Goal: Information Seeking & Learning: Find specific fact

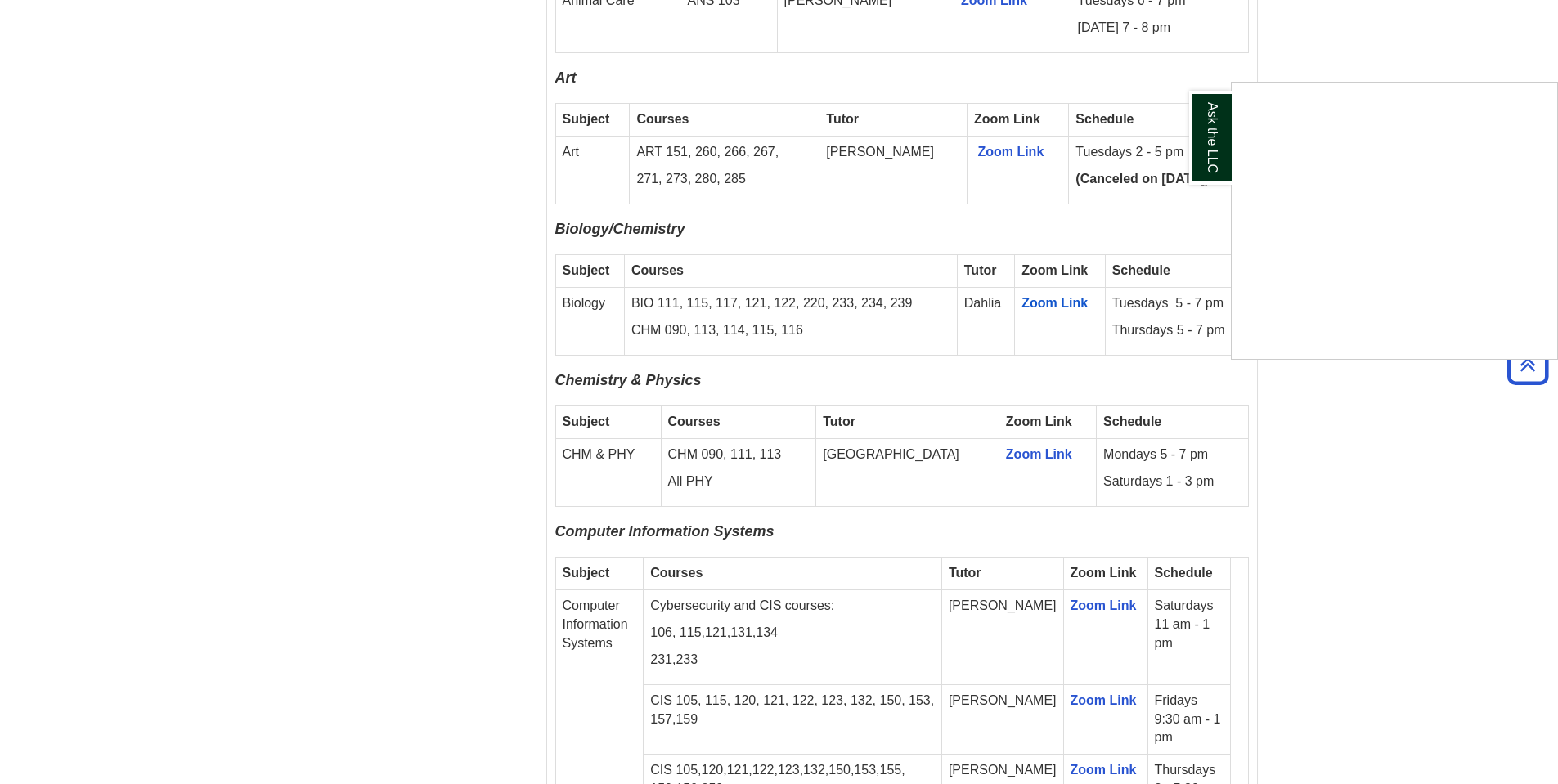
scroll to position [1717, 0]
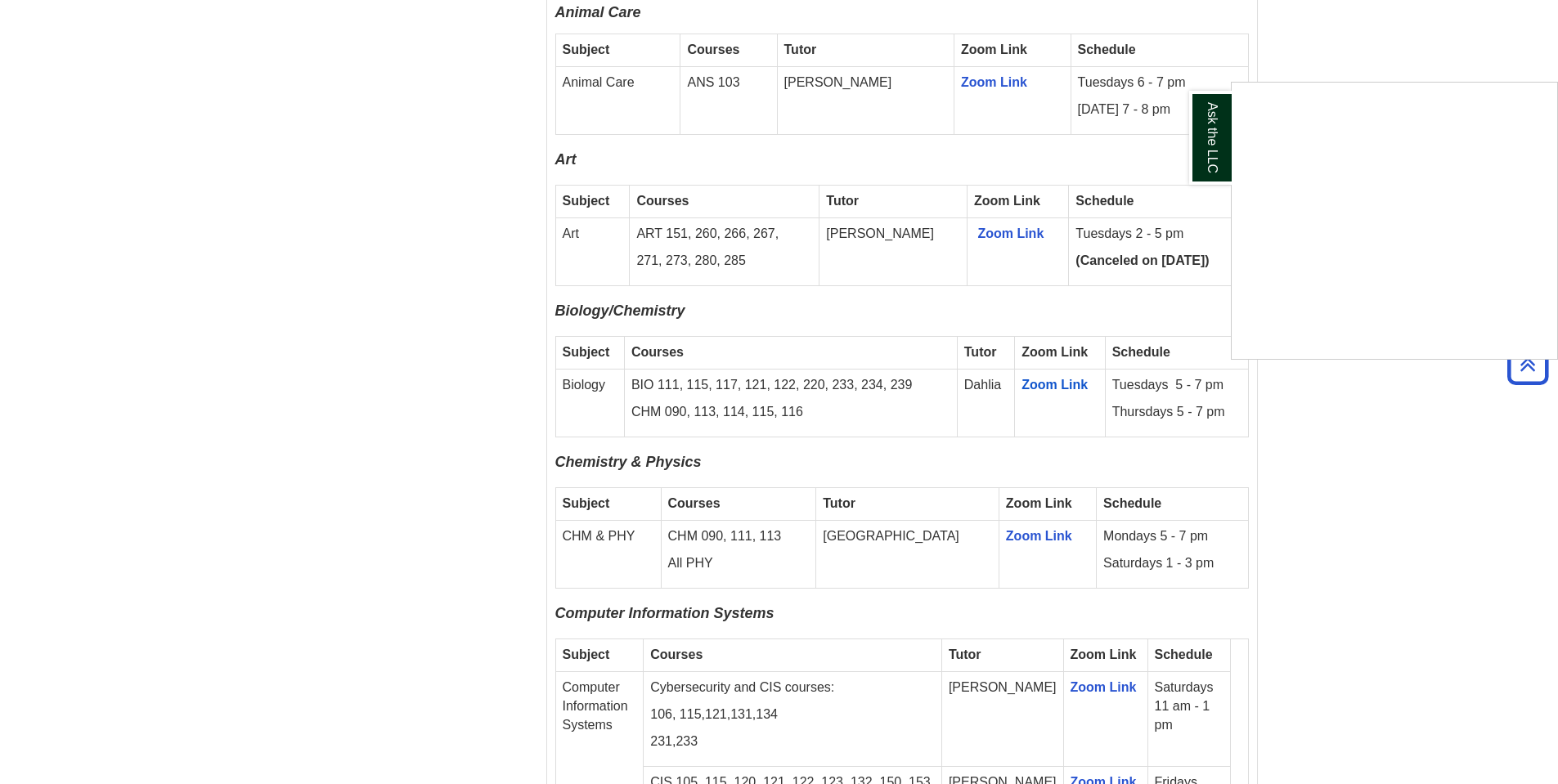
click at [1343, 451] on div "Ask the LLC" at bounding box center [779, 392] width 1558 height 784
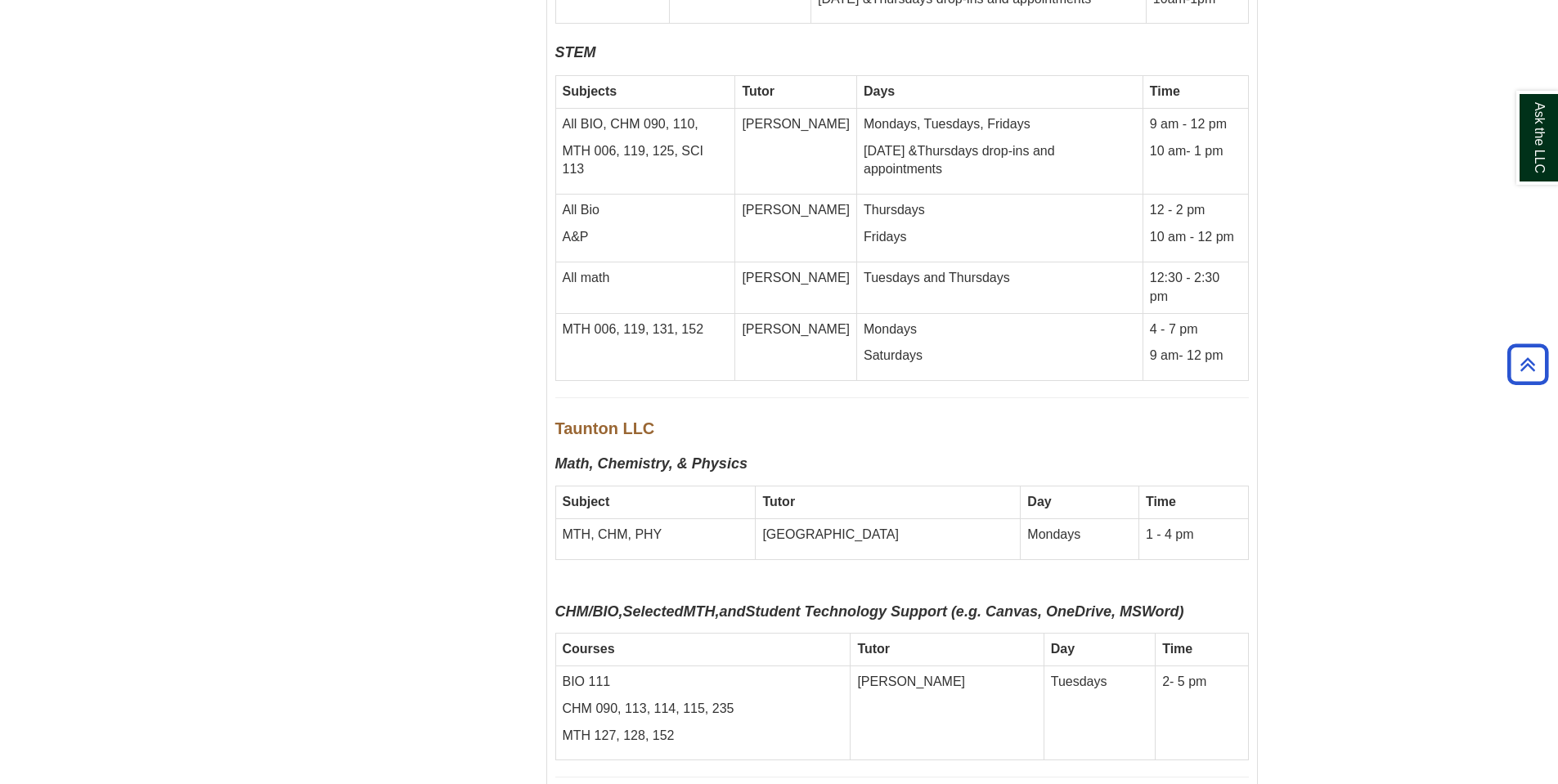
scroll to position [7522, 0]
drag, startPoint x: 1209, startPoint y: 535, endPoint x: 983, endPoint y: 561, distance: 227.5
click at [845, 665] on tr "BIO 111 CHM 090, 113, 114, 115, 235 MTH 127, 128, 152 [PERSON_NAME] Tuesdays 2-…" at bounding box center [902, 712] width 693 height 95
click at [1044, 665] on td "Tuesdays" at bounding box center [1099, 712] width 111 height 95
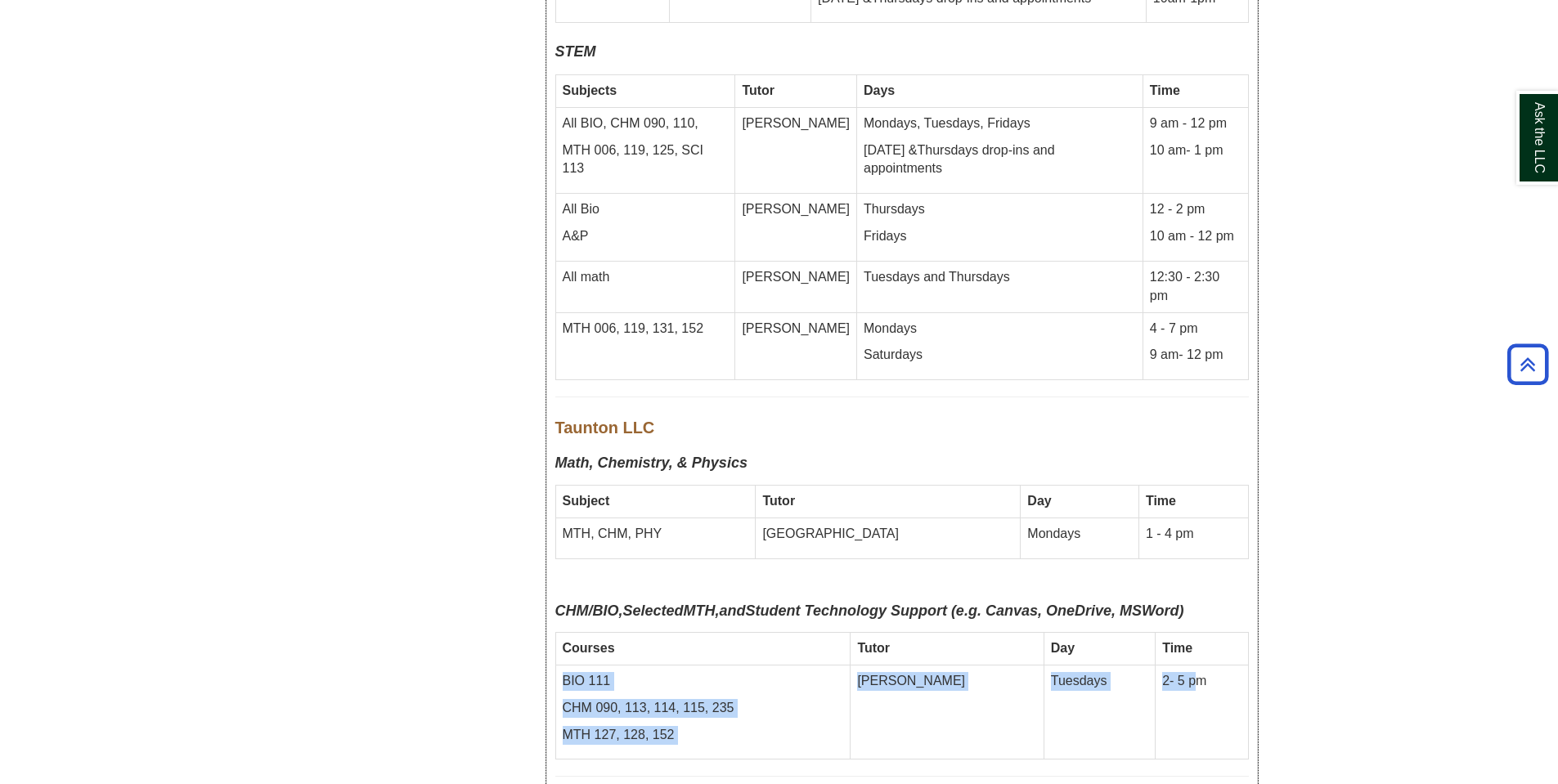
drag, startPoint x: 561, startPoint y: 538, endPoint x: 1175, endPoint y: 530, distance: 614.1
click at [1177, 665] on tr "BIO 111 CHM 090, 113, 114, 115, 235 MTH 127, 128, 152 [PERSON_NAME] Tuesdays 2-…" at bounding box center [902, 712] width 693 height 95
click at [790, 665] on td "BIO 111 CHM 090, 113, 114, 115, 235 MTH 127, 128, 152" at bounding box center [703, 712] width 295 height 95
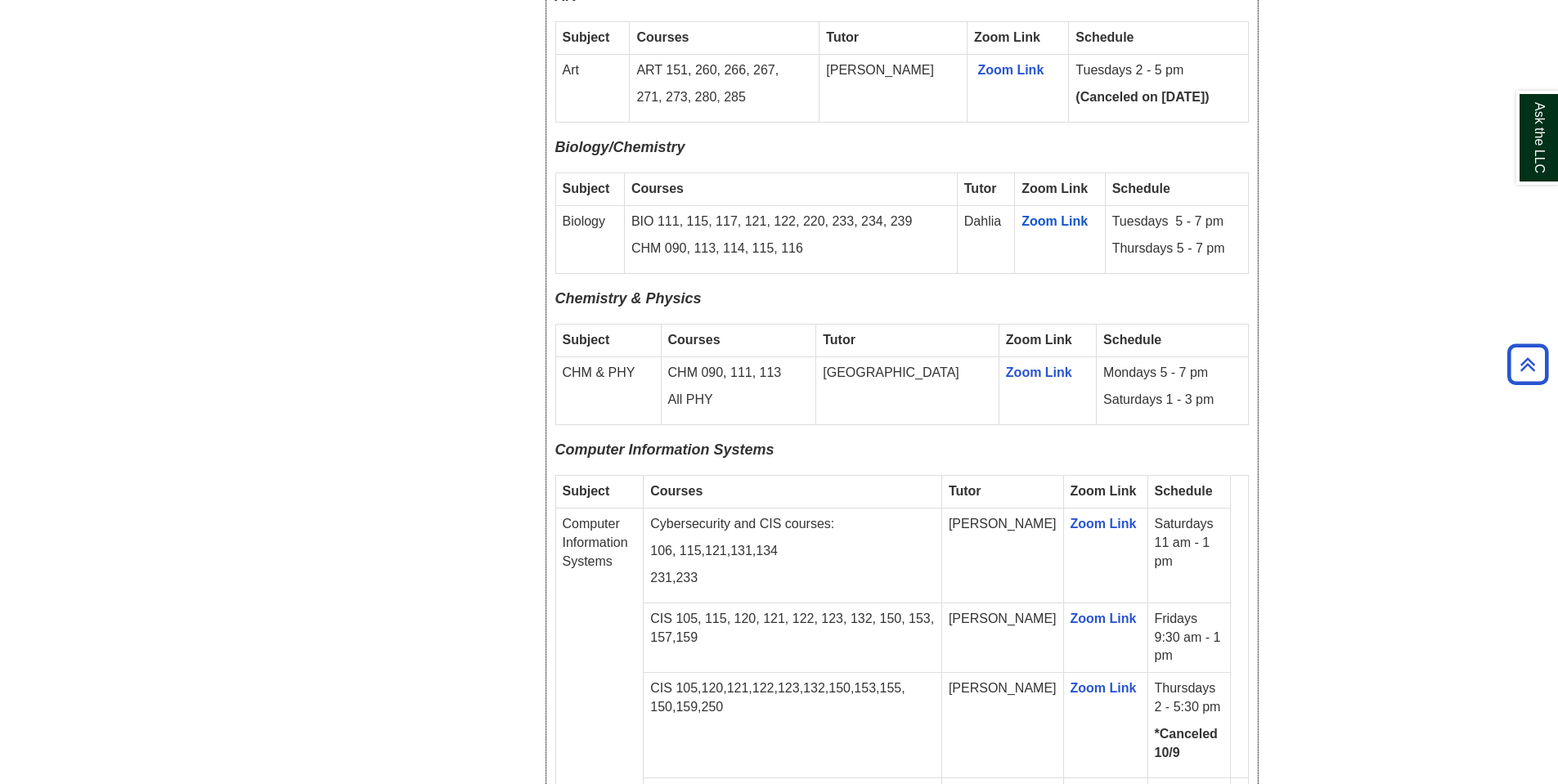
scroll to position [1798, 0]
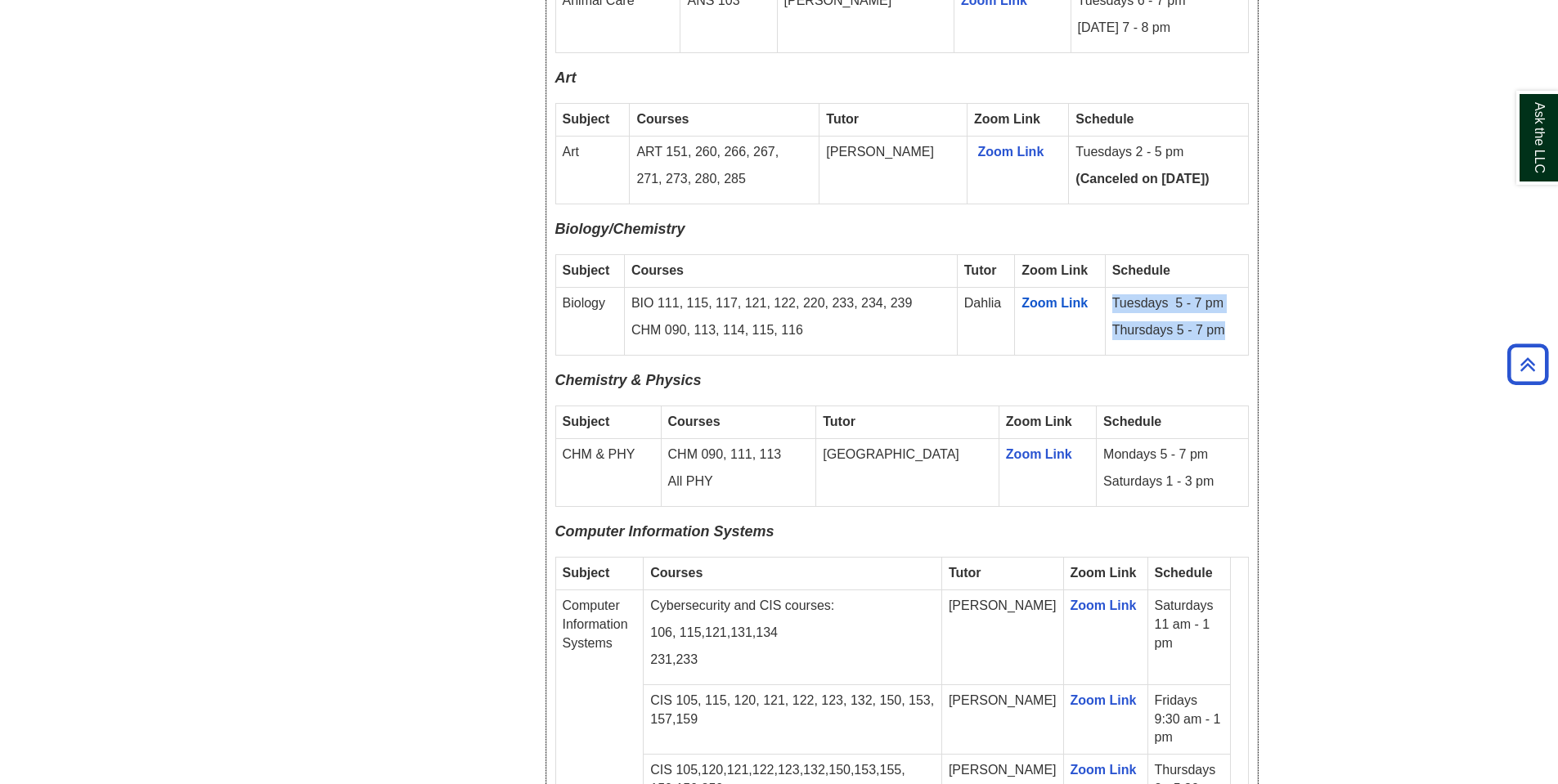
drag, startPoint x: 1227, startPoint y: 308, endPoint x: 1110, endPoint y: 282, distance: 119.9
click at [1110, 288] on td "Tuesdays 5 - 7 pm Thursdays 5 - 7 pm" at bounding box center [1177, 322] width 143 height 68
copy td "Tuesdays 5 - 7 pm Thursdays 5 - 7 pm"
click at [1028, 312] on td "Zoom Link" at bounding box center [1059, 322] width 91 height 68
